Goal: Information Seeking & Learning: Check status

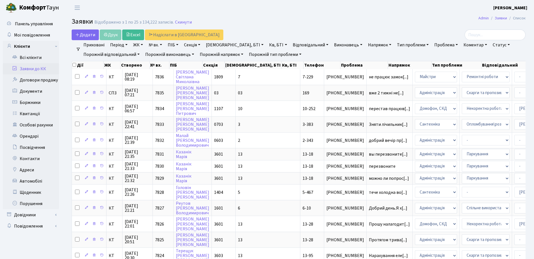
select select "25"
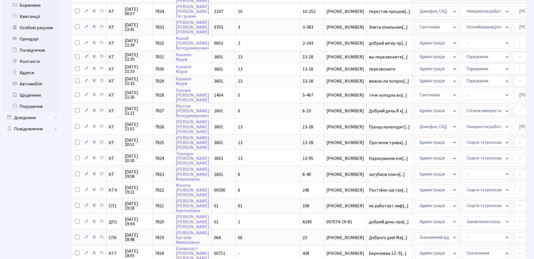
scroll to position [1, 0]
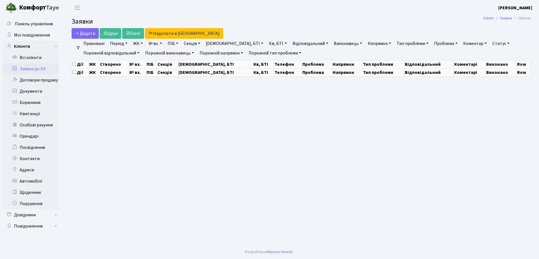
select select "25"
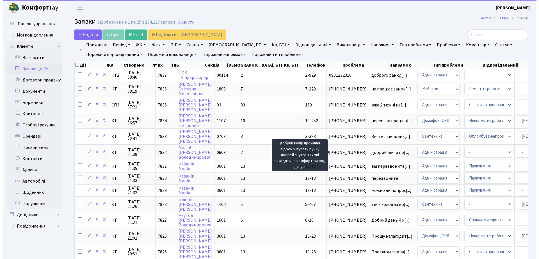
scroll to position [1, 0]
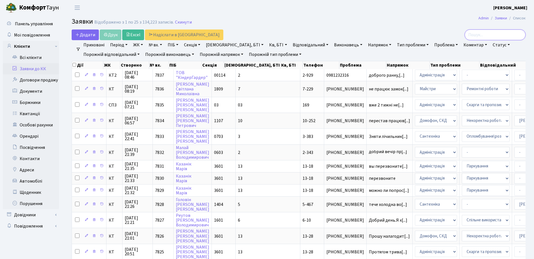
click at [472, 35] on input "search" at bounding box center [494, 34] width 61 height 11
type input "детюк"
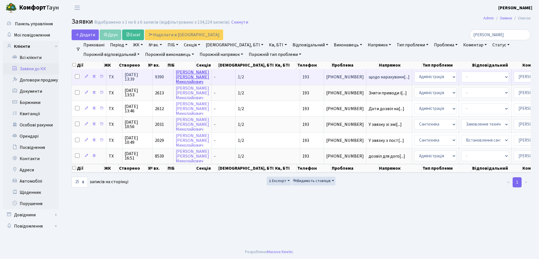
click at [187, 81] on link "[PERSON_NAME]" at bounding box center [192, 77] width 33 height 16
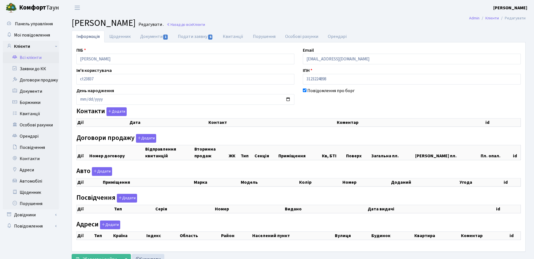
checkbox input "true"
select select "25"
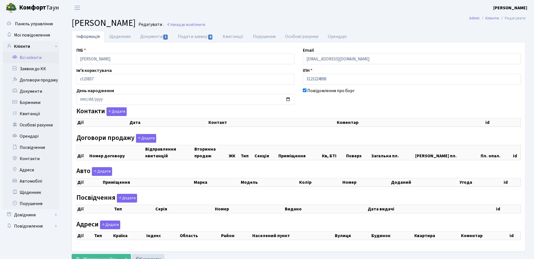
select select "25"
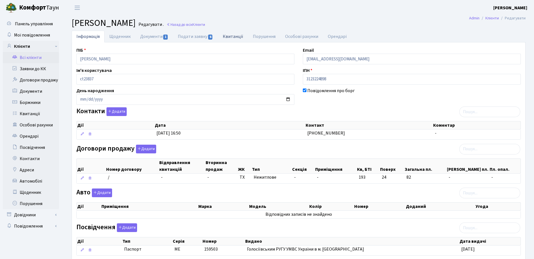
click at [241, 37] on link "Квитанції" at bounding box center [233, 37] width 30 height 12
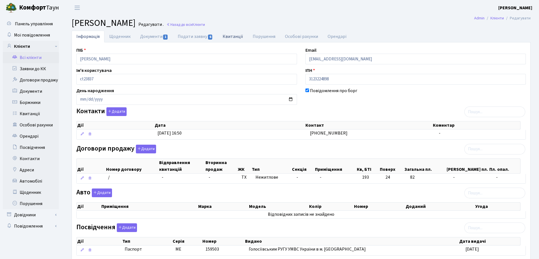
select select "25"
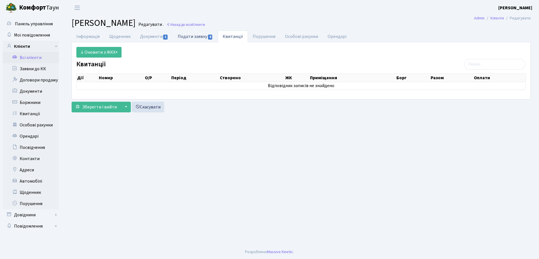
click at [200, 40] on link "Подати заявку 6" at bounding box center [195, 37] width 45 height 12
select select "25"
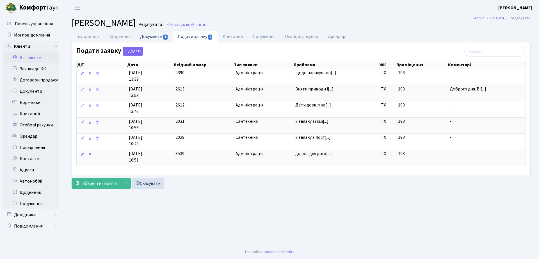
click at [163, 35] on span "1" at bounding box center [165, 37] width 4 height 5
select select "25"
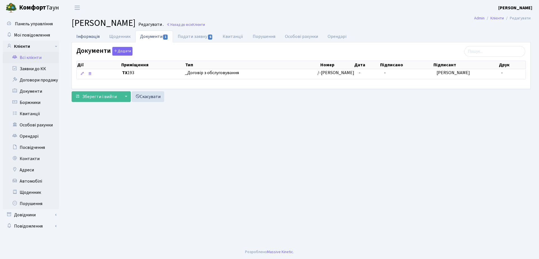
click at [88, 36] on link "Інформація" at bounding box center [88, 37] width 33 height 12
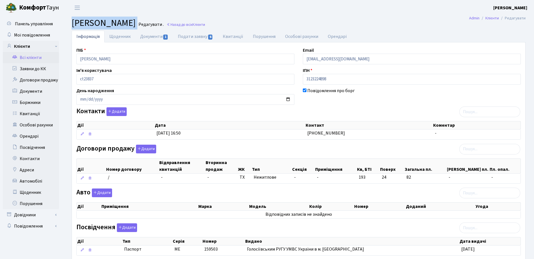
drag, startPoint x: 72, startPoint y: 24, endPoint x: 210, endPoint y: 26, distance: 138.9
click at [210, 26] on h2 "Клієнт [PERSON_NAME] . Назад до всіх Клієнти" at bounding box center [299, 23] width 454 height 11
click at [307, 31] on link "Особові рахунки" at bounding box center [301, 37] width 43 height 12
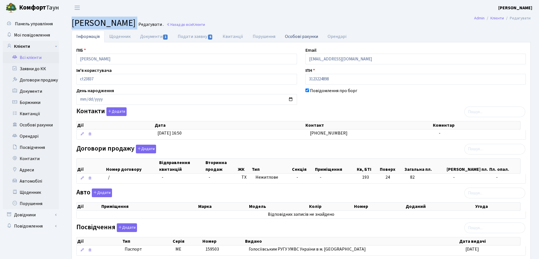
select select "25"
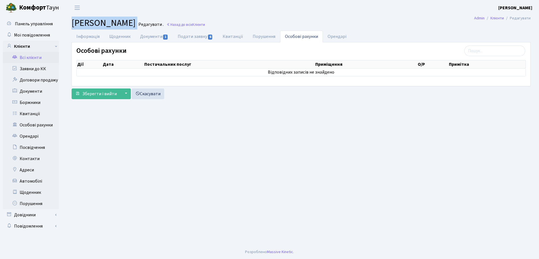
click at [136, 20] on span "[PERSON_NAME]" at bounding box center [104, 23] width 64 height 13
click at [85, 36] on link "Інформація" at bounding box center [88, 37] width 33 height 12
